Goal: Find contact information

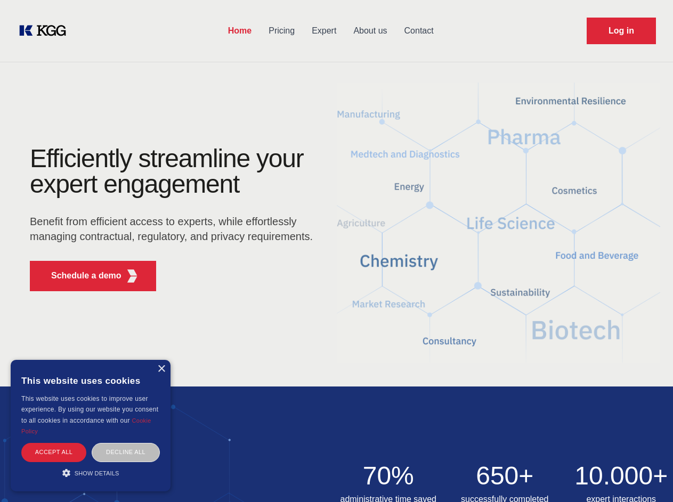
click at [336, 251] on div "Efficiently streamline your expert engagement Benefit from efficient access to …" at bounding box center [175, 223] width 324 height 154
click at [80, 276] on p "Schedule a demo" at bounding box center [86, 276] width 70 height 13
click at [161, 369] on div "× This website uses cookies This website uses cookies to improve user experienc…" at bounding box center [91, 426] width 160 height 132
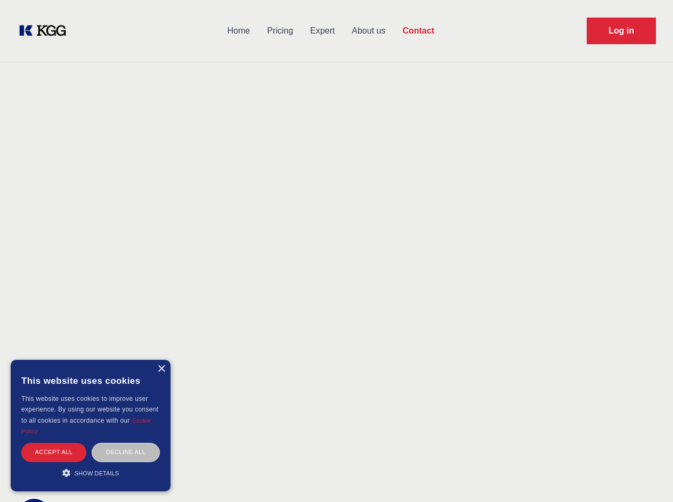
click at [54, 452] on div "Accept all" at bounding box center [53, 452] width 65 height 19
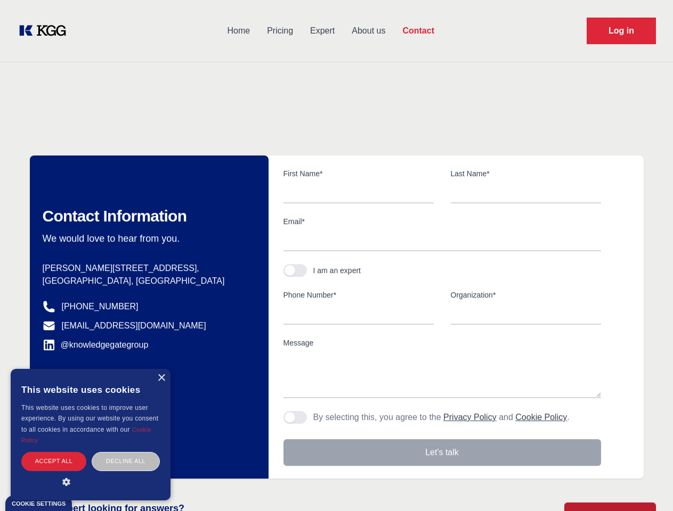
click at [126, 452] on div "Contact Information We would love to hear from you. Postal address [PERSON_NAME…" at bounding box center [149, 317] width 239 height 323
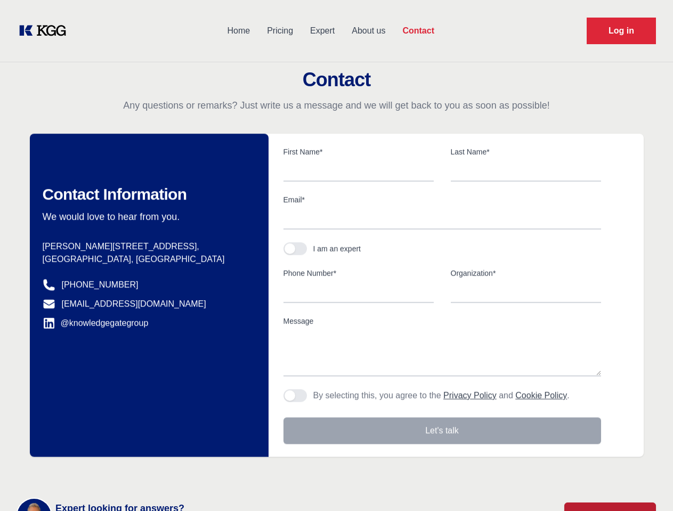
click at [91, 473] on main "Contact Any questions or remarks? Just write us a message and we will get back …" at bounding box center [336, 277] width 673 height 554
